Goal: Go to known website: Access a specific website the user already knows

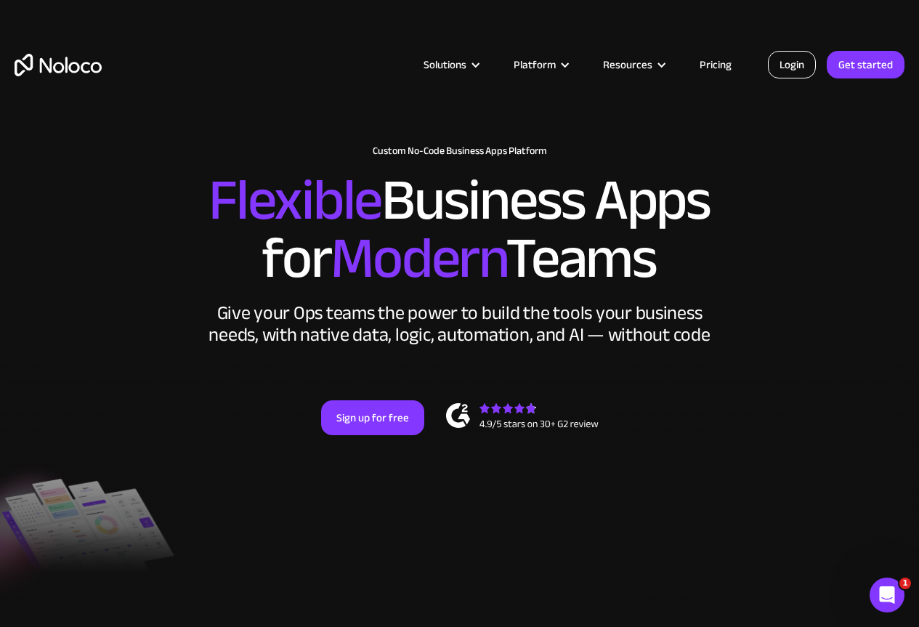
click at [796, 62] on link "Login" at bounding box center [792, 65] width 48 height 28
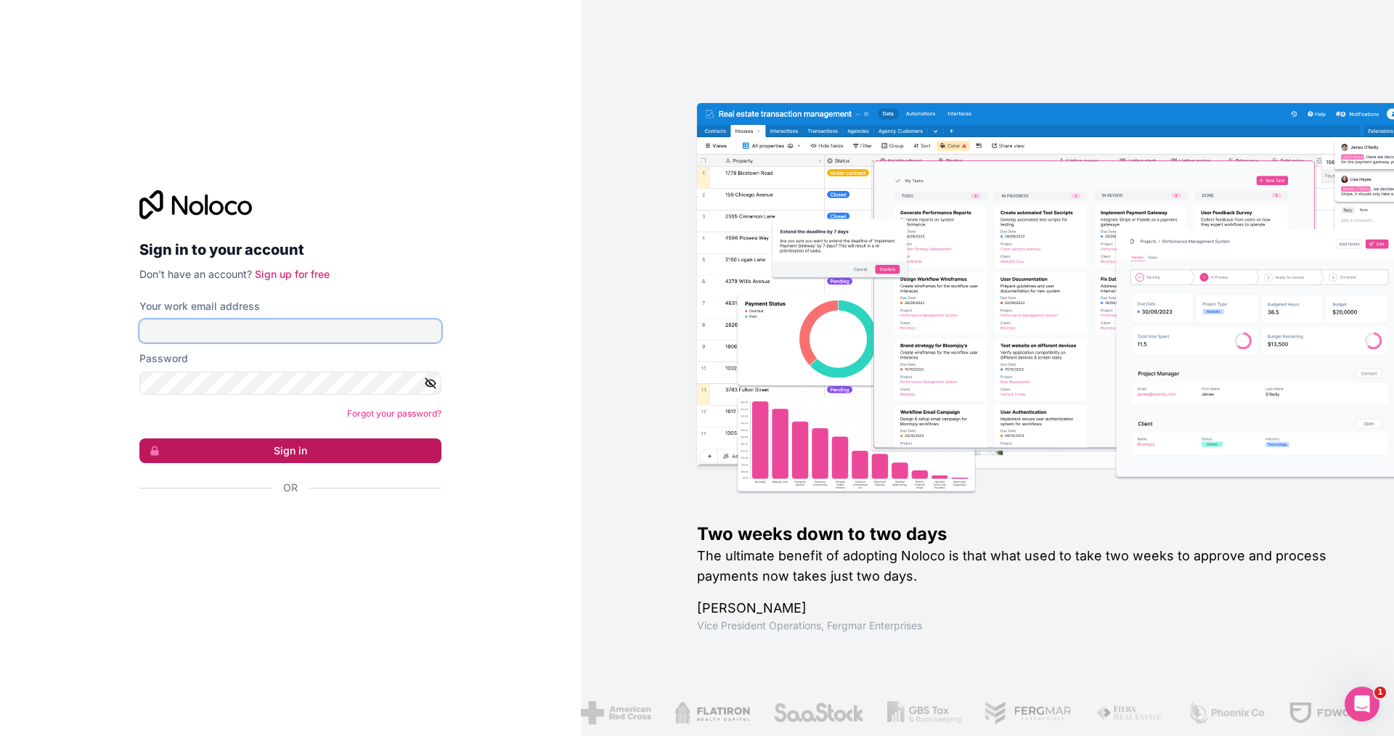
type input "selpa@selpasemicom.com"
click at [272, 447] on button "Sign in" at bounding box center [290, 451] width 302 height 25
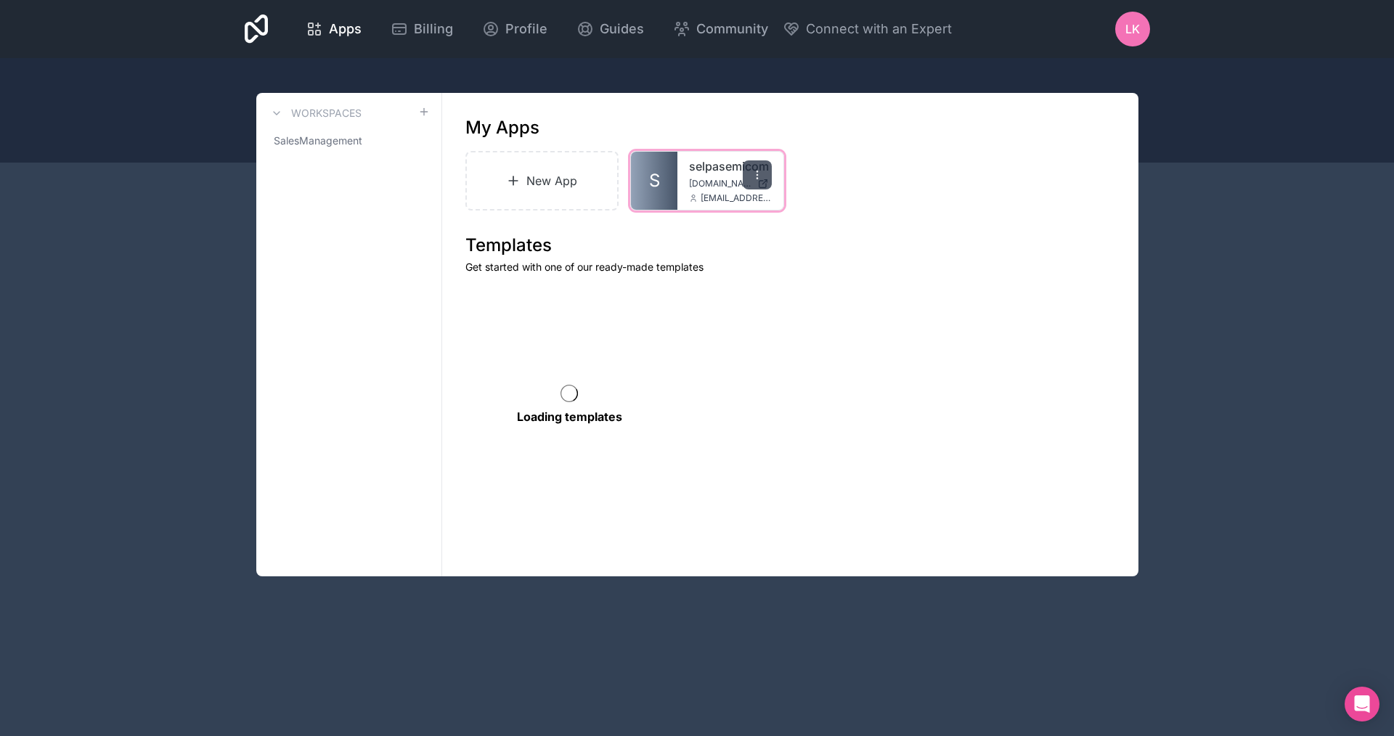
click at [758, 174] on icon at bounding box center [758, 175] width 12 height 12
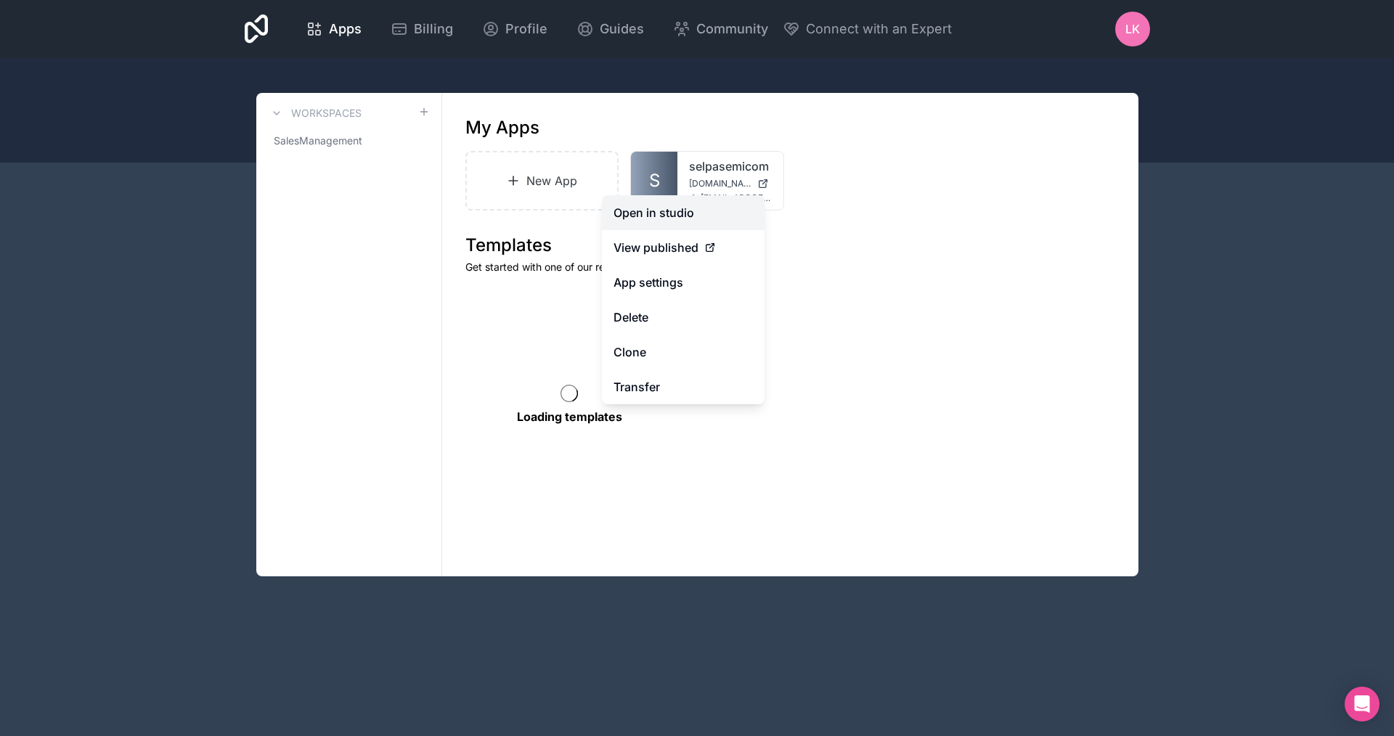
click at [662, 210] on link "Open in studio" at bounding box center [683, 212] width 163 height 35
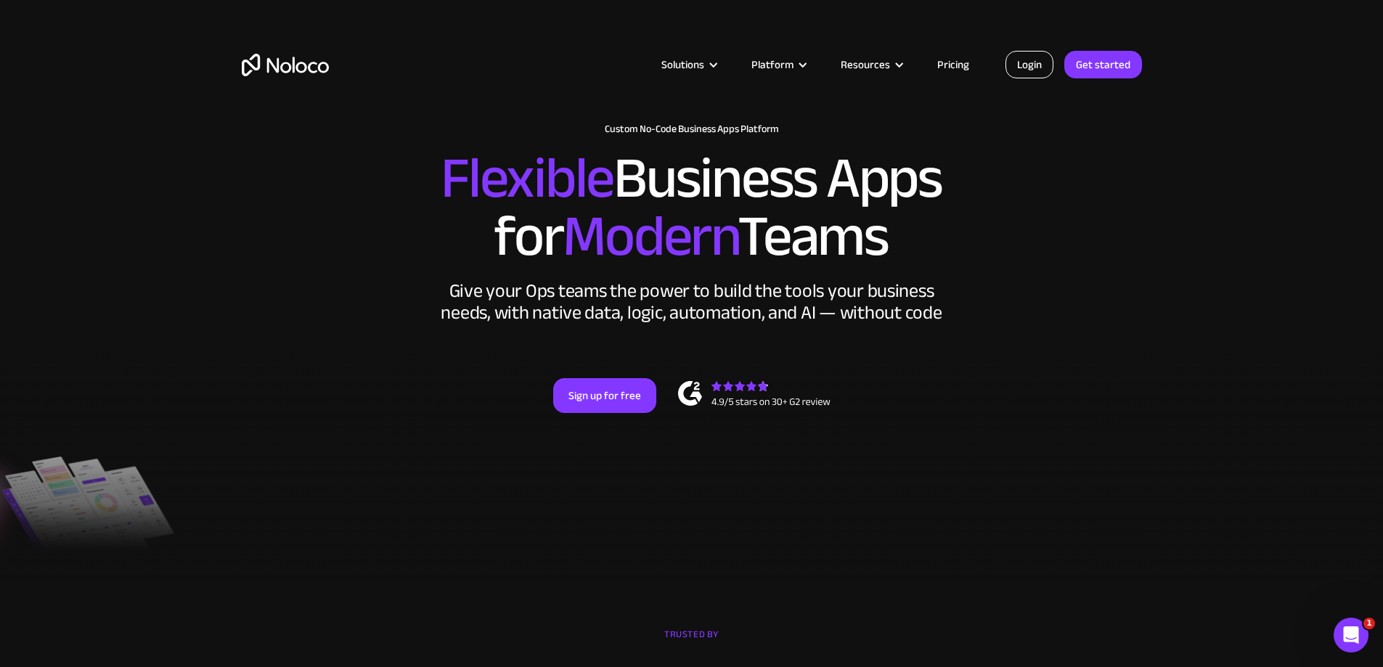
click at [1022, 68] on link "Login" at bounding box center [1030, 65] width 48 height 28
click at [1038, 58] on link "Login" at bounding box center [1030, 65] width 48 height 28
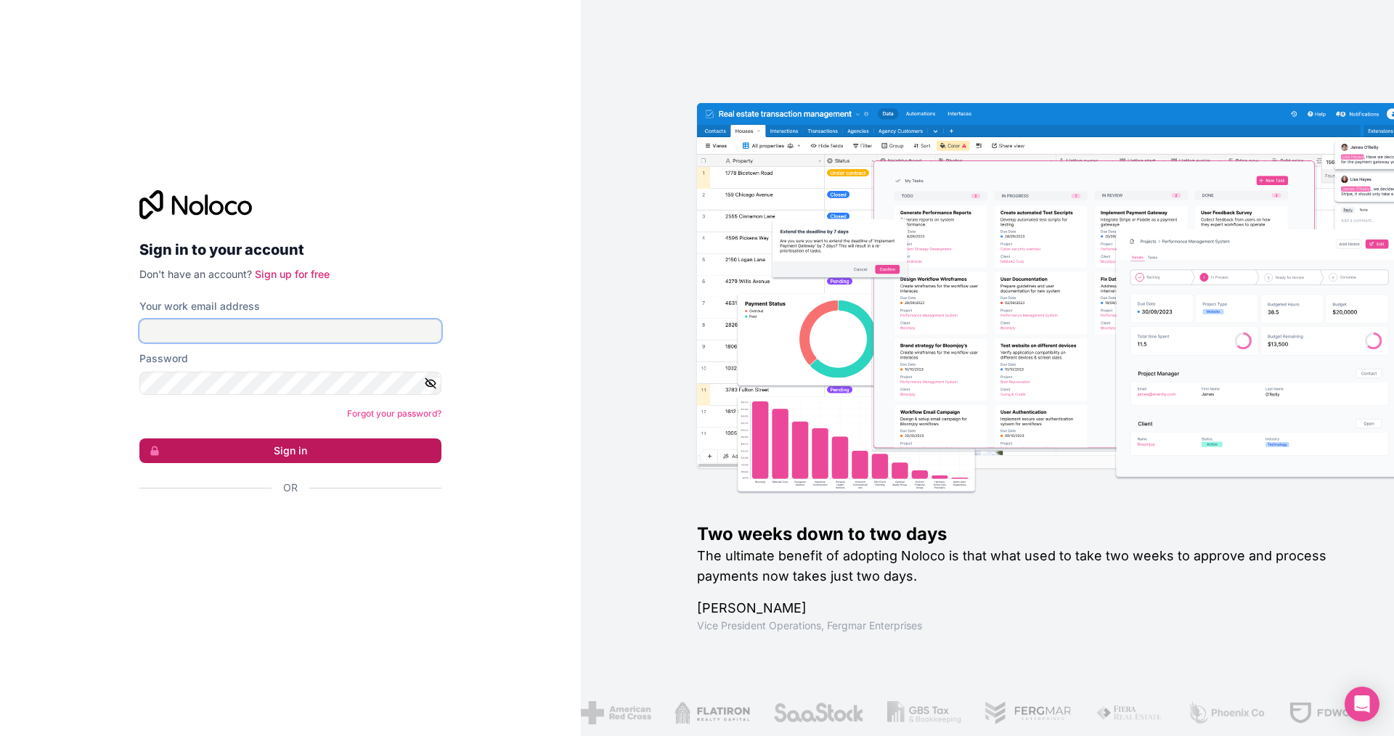
type input "[EMAIL_ADDRESS][DOMAIN_NAME]"
click at [197, 448] on button "Sign in" at bounding box center [290, 451] width 302 height 25
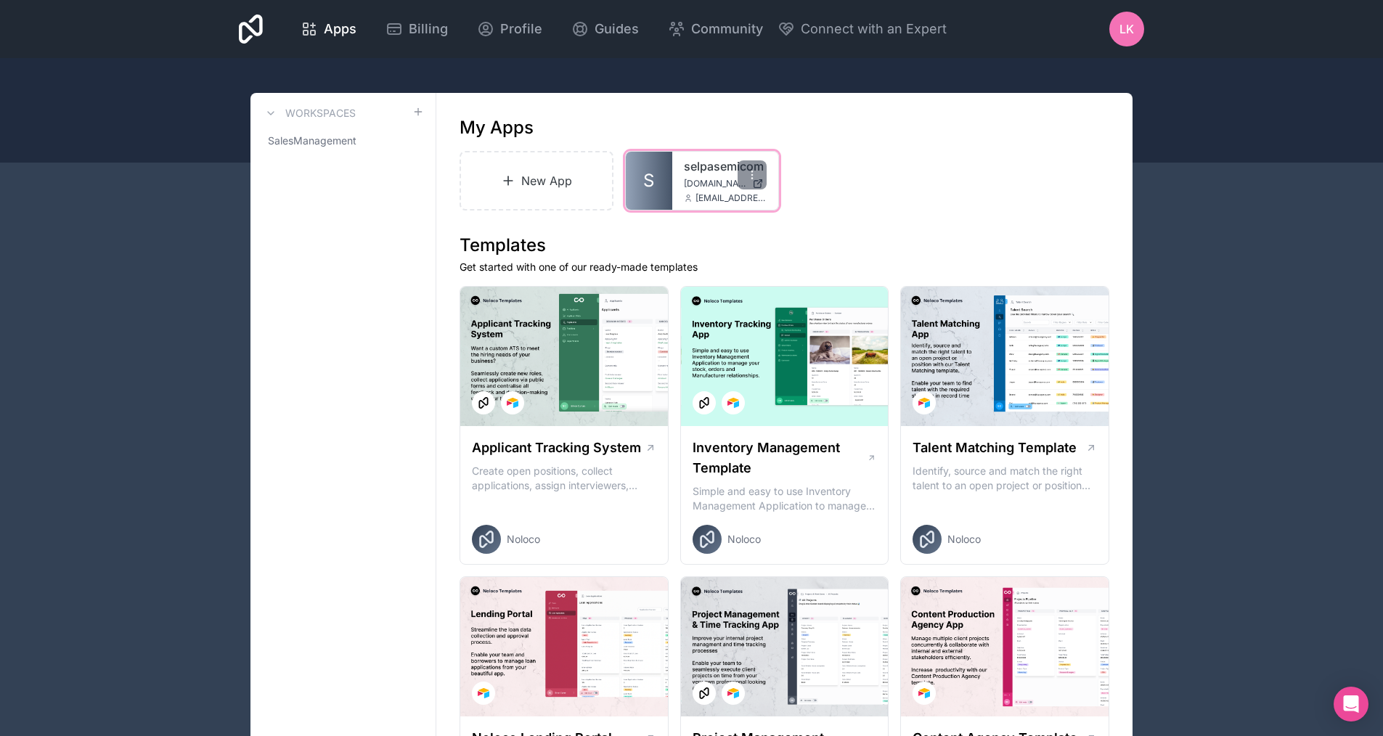
click at [732, 186] on span "[DOMAIN_NAME]" at bounding box center [715, 184] width 62 height 12
